Goal: Find specific page/section: Find specific page/section

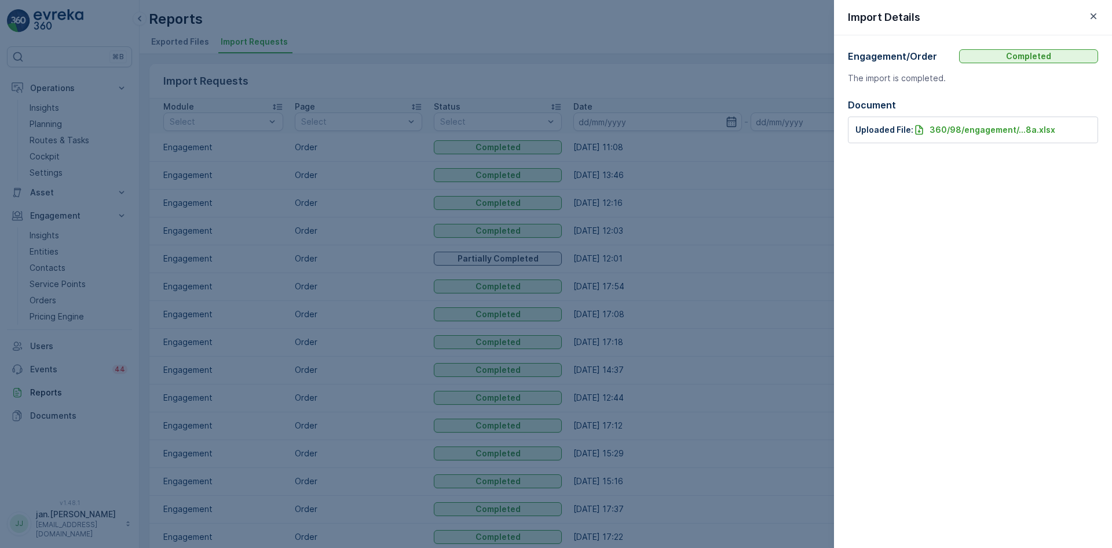
scroll to position [464, 0]
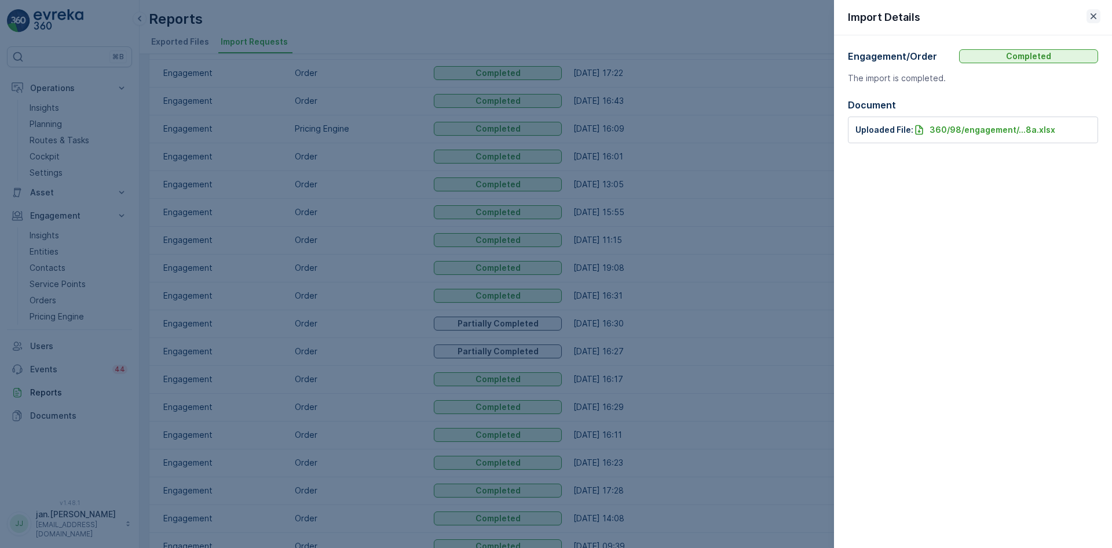
click at [1098, 19] on icon "button" at bounding box center [1094, 16] width 12 height 12
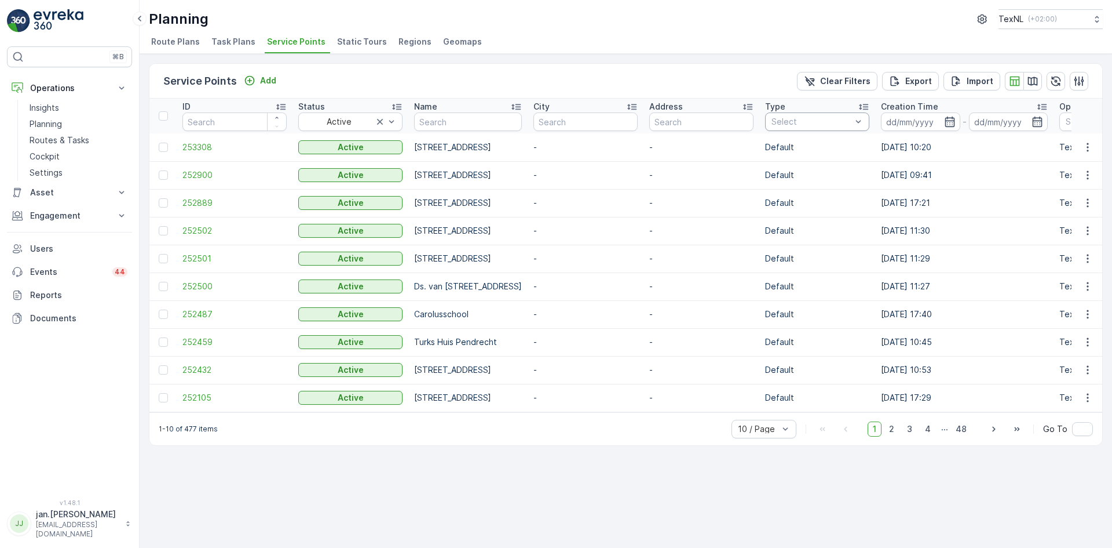
click at [853, 122] on div at bounding box center [812, 121] width 82 height 9
click at [638, 120] on input "text" at bounding box center [586, 121] width 104 height 19
type input "bergasm"
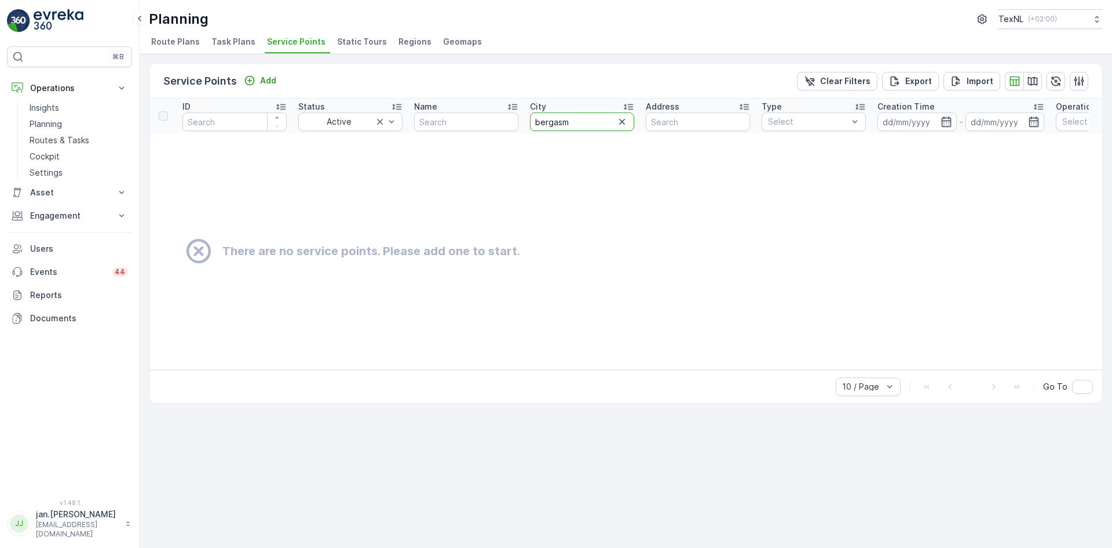
click at [580, 125] on input "bergasm" at bounding box center [582, 121] width 104 height 19
type input "bergam"
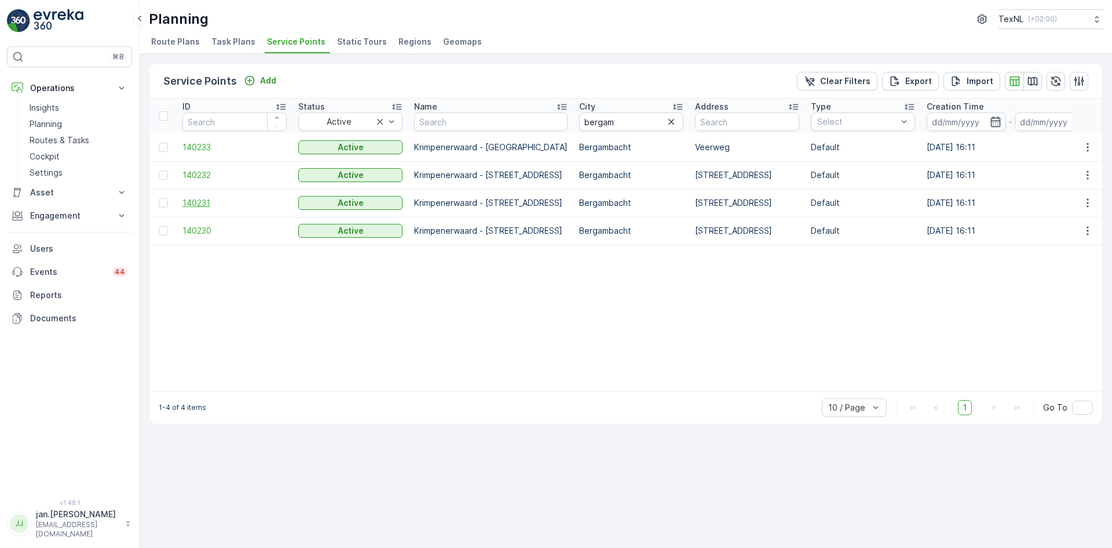
click at [205, 203] on span "140231" at bounding box center [235, 203] width 104 height 12
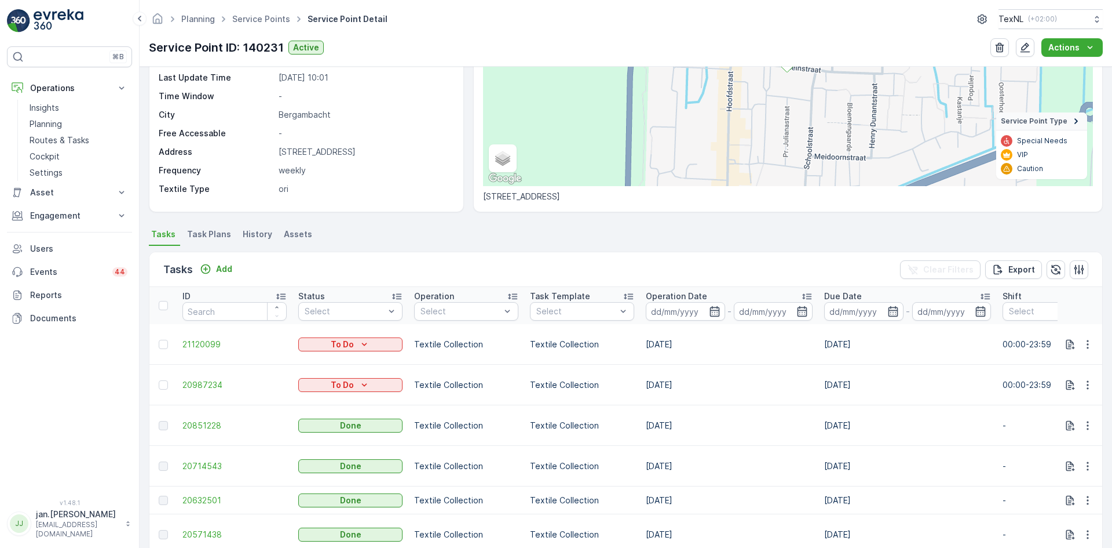
scroll to position [232, 0]
